Goal: Task Accomplishment & Management: Use online tool/utility

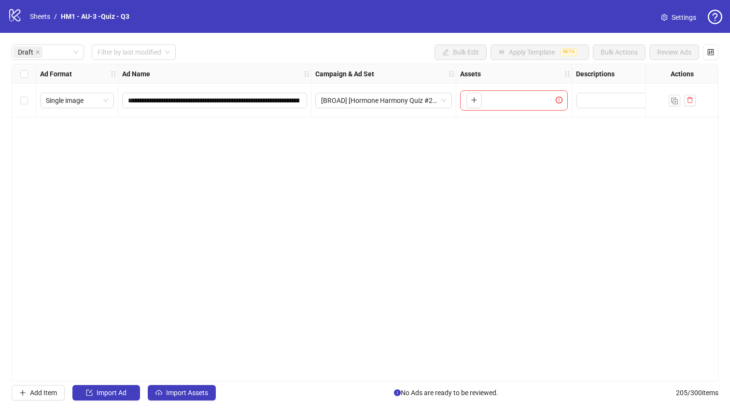
click at [317, 141] on div "**********" at bounding box center [365, 222] width 707 height 317
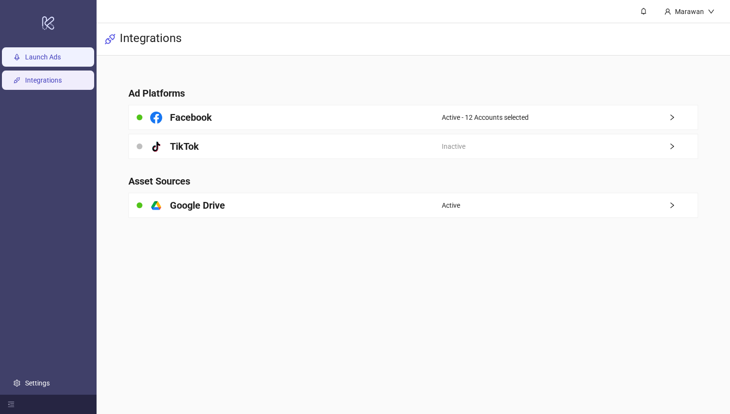
click at [44, 54] on link "Launch Ads" at bounding box center [43, 58] width 36 height 8
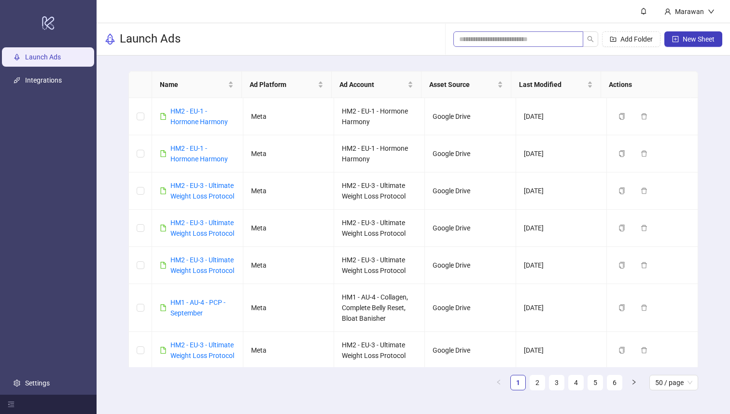
click at [572, 39] on span at bounding box center [574, 39] width 6 height 11
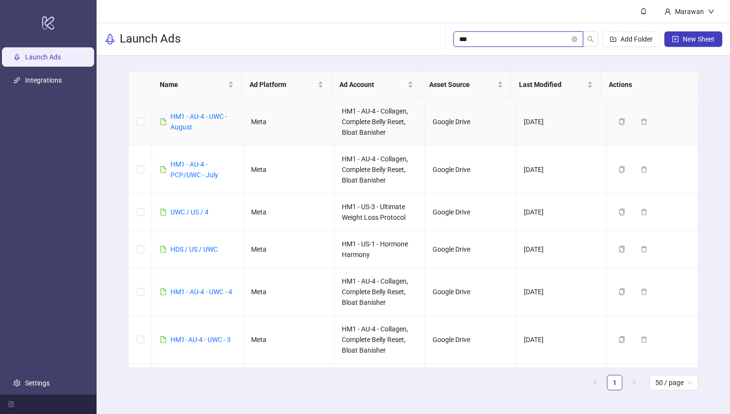
type input "***"
click at [230, 112] on div "HM1 - AU-4 - UWC - August" at bounding box center [202, 121] width 64 height 21
click at [205, 121] on div "HM1 - AU-4 - UWC - August" at bounding box center [202, 121] width 64 height 21
click at [205, 118] on link "HM1 - AU-4 - UWC - August" at bounding box center [198, 121] width 56 height 18
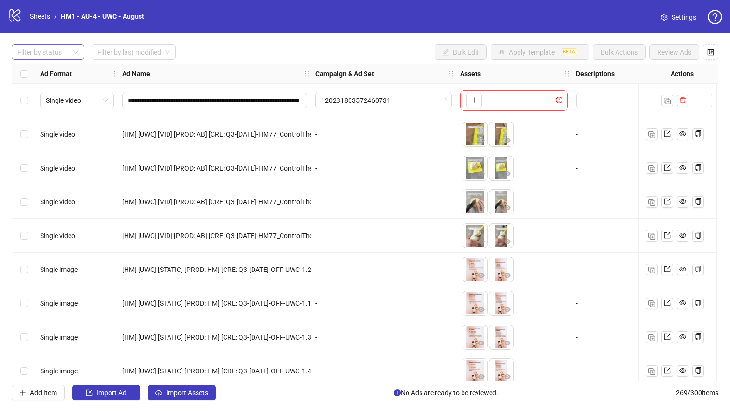
click at [66, 44] on div "**********" at bounding box center [365, 222] width 730 height 379
click at [64, 51] on div at bounding box center [43, 52] width 58 height 14
click at [48, 74] on div "Draft" at bounding box center [47, 72] width 57 height 11
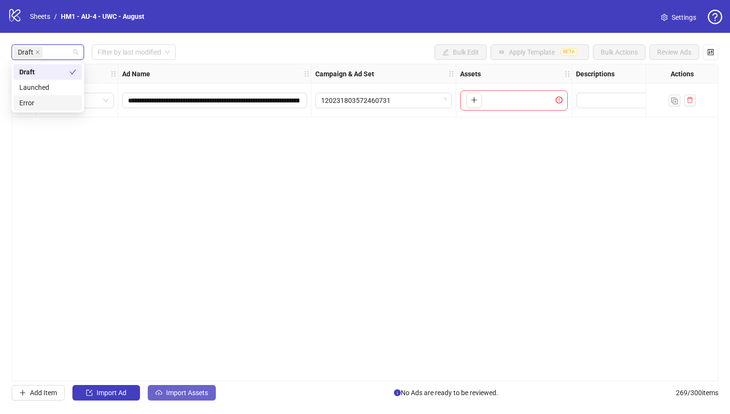
click at [207, 398] on button "Import Assets" at bounding box center [182, 392] width 68 height 15
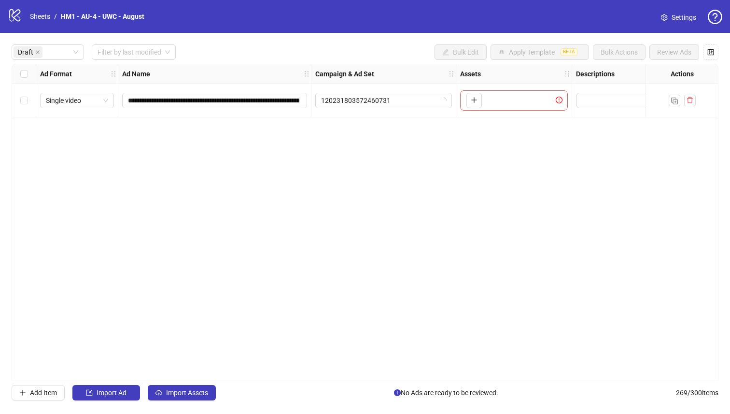
click at [207, 397] on div "Import Assets in Bulk 1 Asset Selection Select your assets 2 Distribution Choos…" at bounding box center [365, 225] width 657 height 354
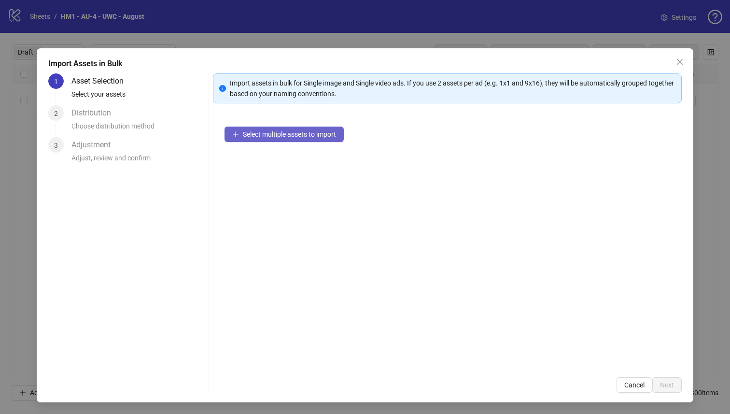
click at [310, 137] on span "Select multiple assets to import" at bounding box center [289, 134] width 93 height 8
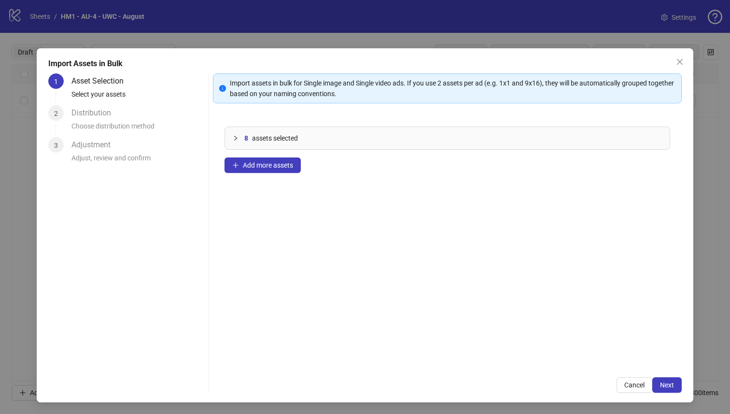
click at [676, 375] on div "Import Assets in Bulk 1 Asset Selection Select your assets 2 Distribution Choos…" at bounding box center [365, 225] width 657 height 354
click at [664, 386] on span "Next" at bounding box center [667, 385] width 14 height 8
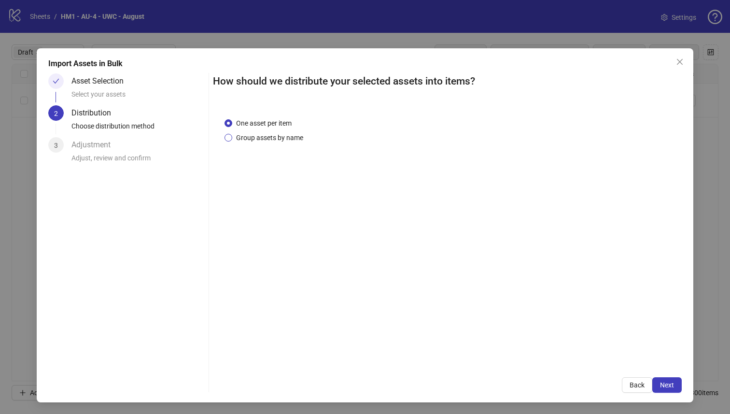
click at [271, 134] on span "Group assets by name" at bounding box center [269, 137] width 75 height 11
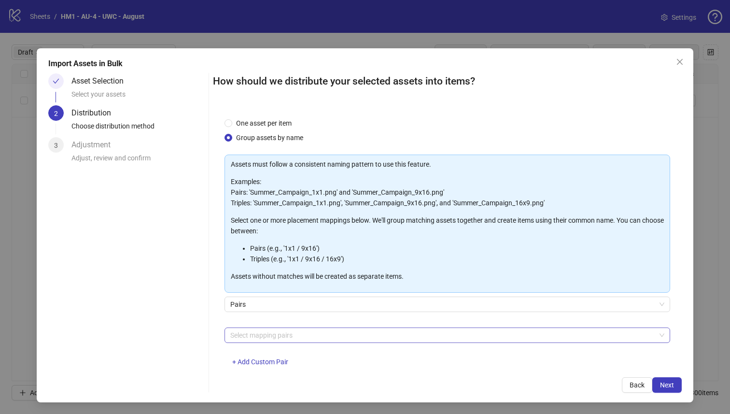
click at [319, 331] on div at bounding box center [442, 335] width 432 height 14
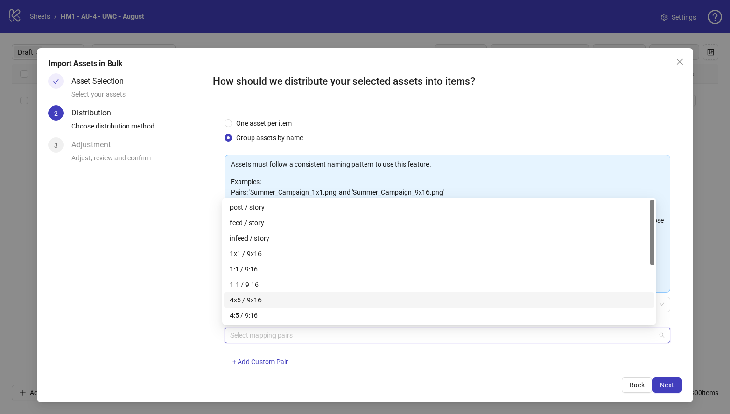
click at [305, 301] on div "4x5 / 9x16" at bounding box center [439, 299] width 418 height 11
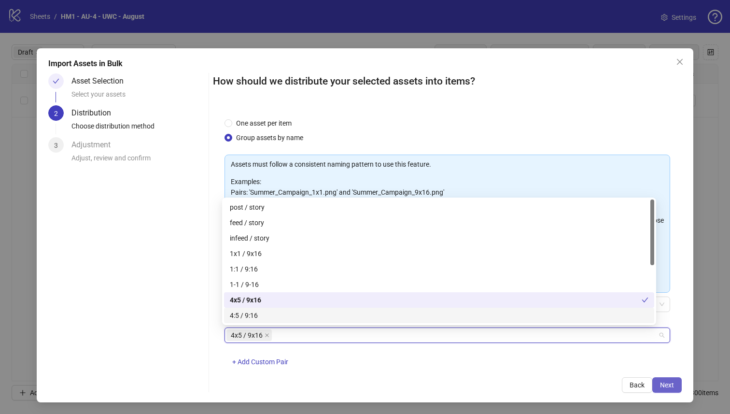
click at [670, 386] on button "Next" at bounding box center [666, 384] width 29 height 15
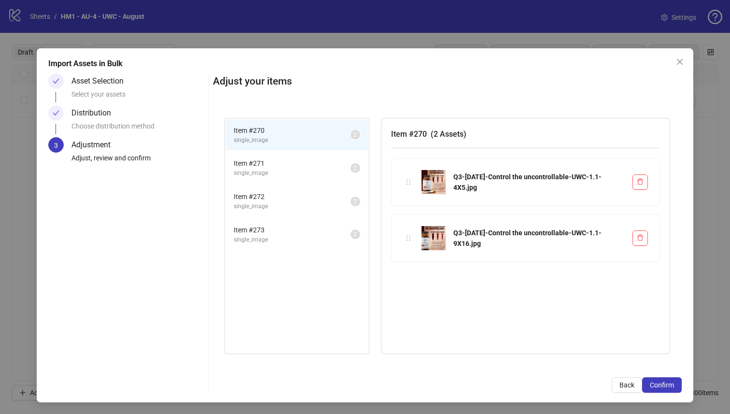
click at [670, 386] on button "Confirm" at bounding box center [662, 384] width 40 height 15
